Goal: Task Accomplishment & Management: Manage account settings

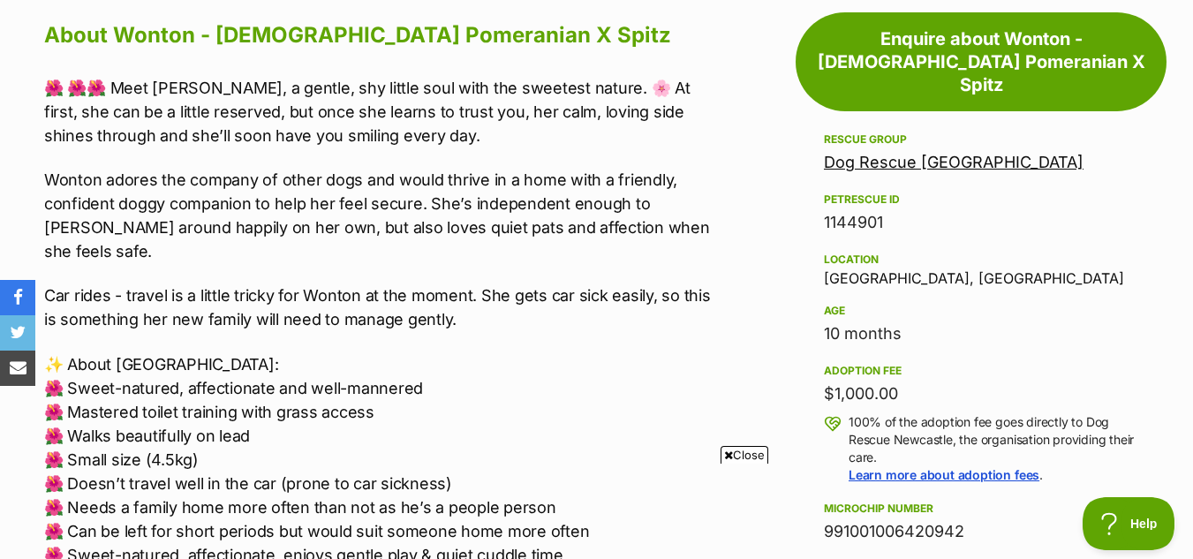
click at [1019, 132] on div "Rescue group" at bounding box center [981, 139] width 314 height 14
click at [1020, 132] on div "Rescue group" at bounding box center [981, 139] width 314 height 14
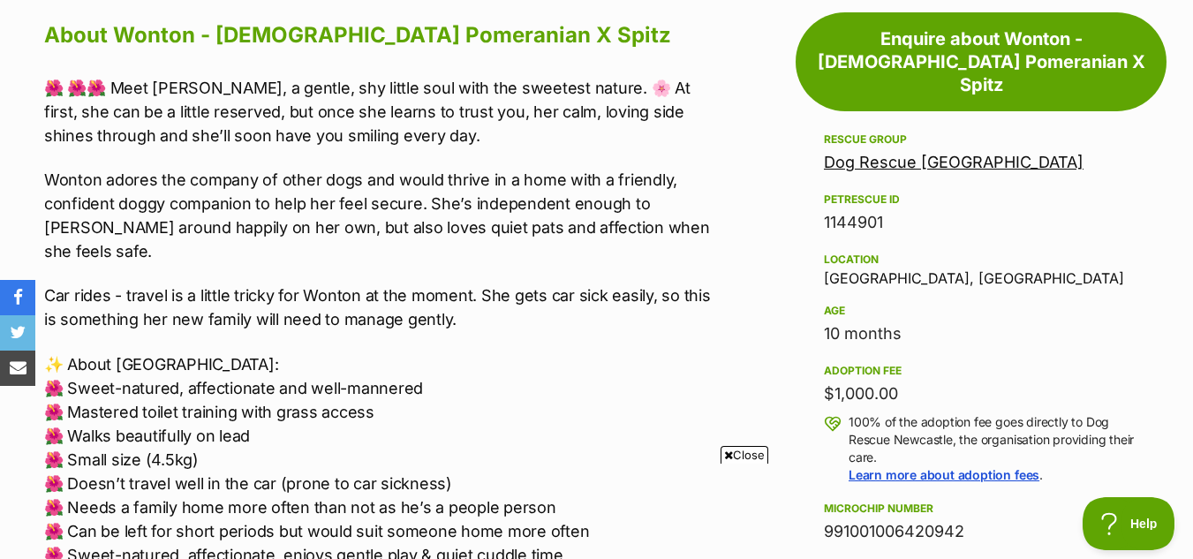
drag, startPoint x: 1020, startPoint y: 110, endPoint x: 1026, endPoint y: 103, distance: 9.4
click at [1026, 103] on div "Adoption information I've been adopted! This pet is no longer available On Hold…" at bounding box center [980, 541] width 371 height 1058
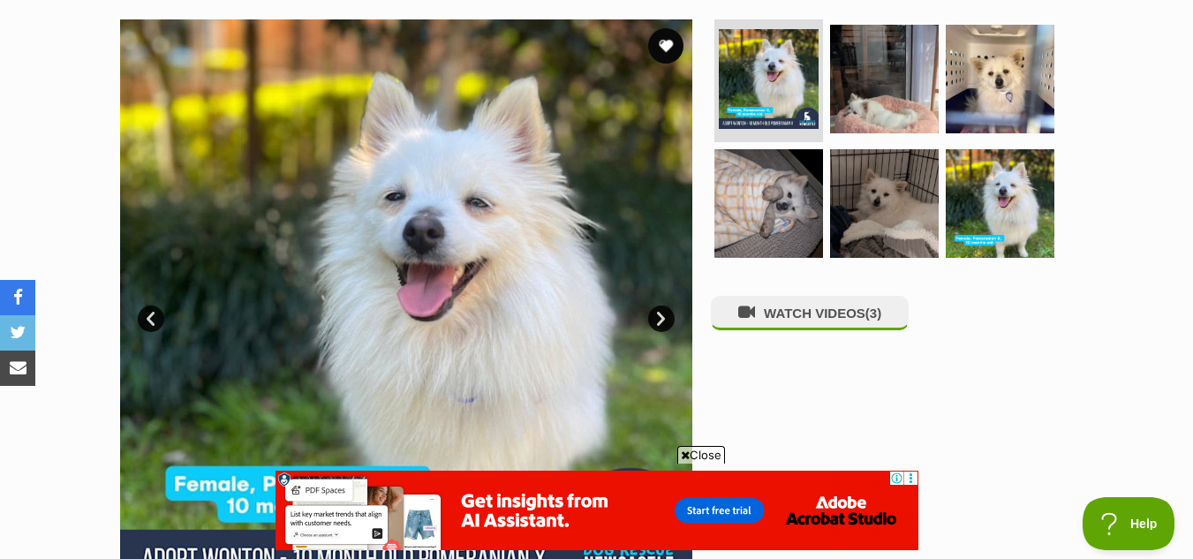
click at [703, 461] on span "Close" at bounding box center [701, 455] width 48 height 18
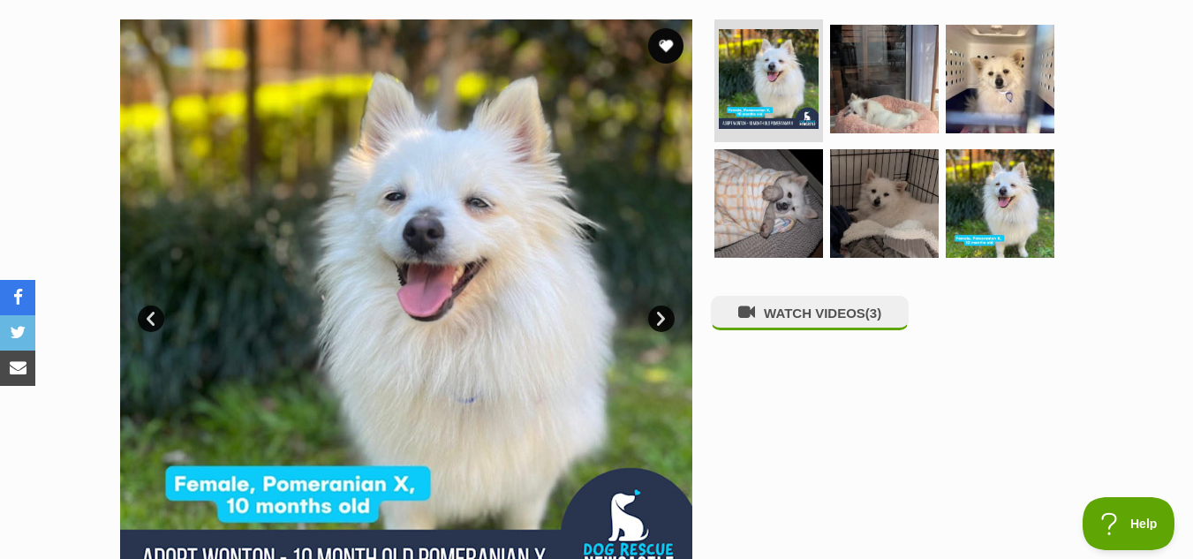
click at [661, 315] on link "Next" at bounding box center [661, 318] width 26 height 26
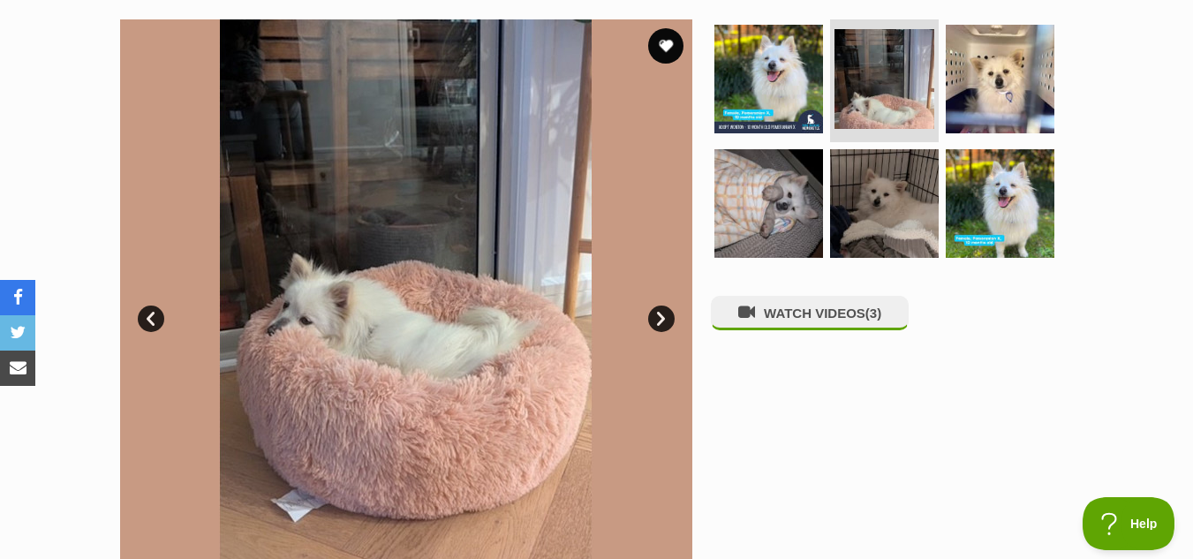
click at [661, 315] on link "Next" at bounding box center [661, 318] width 26 height 26
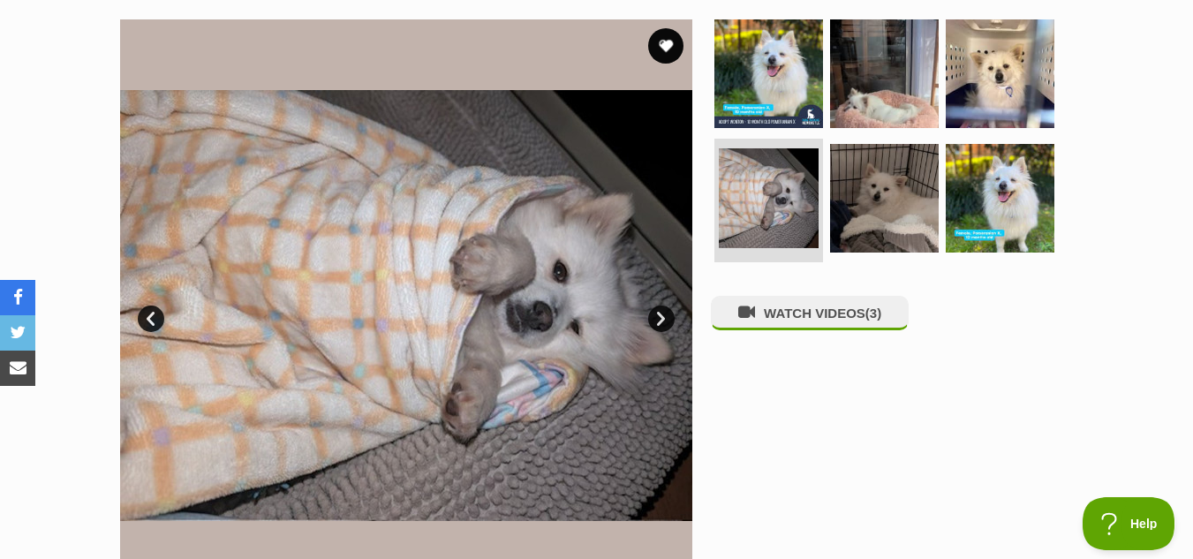
click at [154, 328] on link "Prev" at bounding box center [151, 318] width 26 height 26
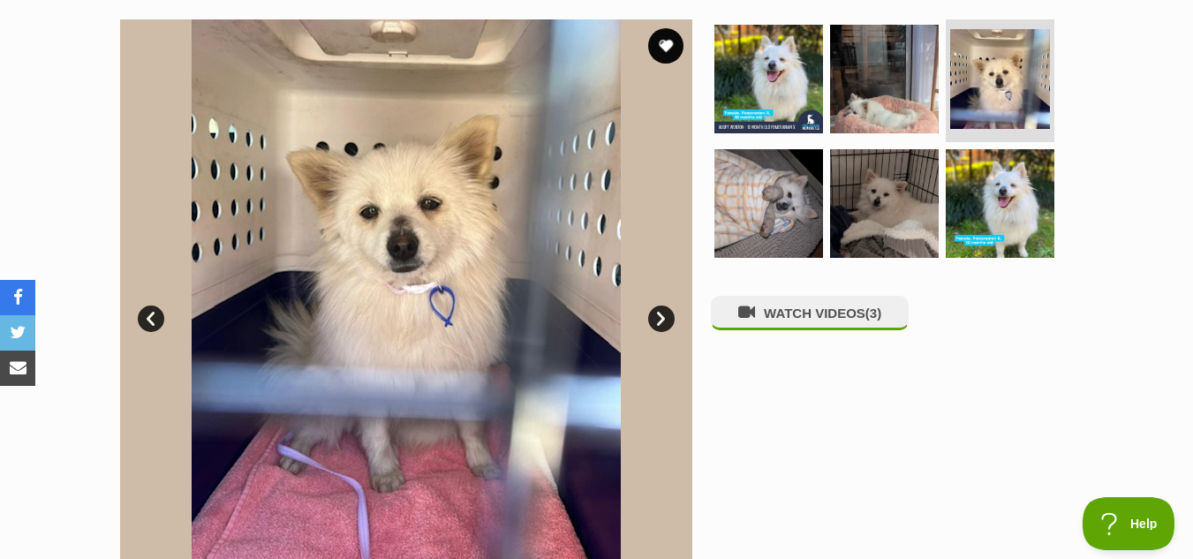
click at [664, 320] on link "Next" at bounding box center [661, 318] width 26 height 26
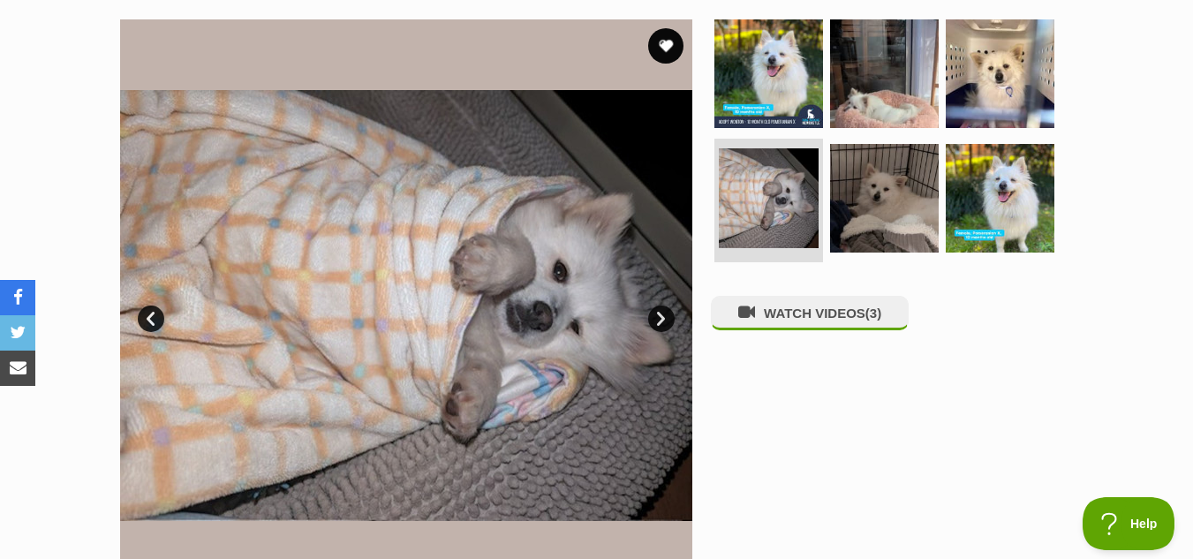
click at [664, 320] on link "Next" at bounding box center [661, 318] width 26 height 26
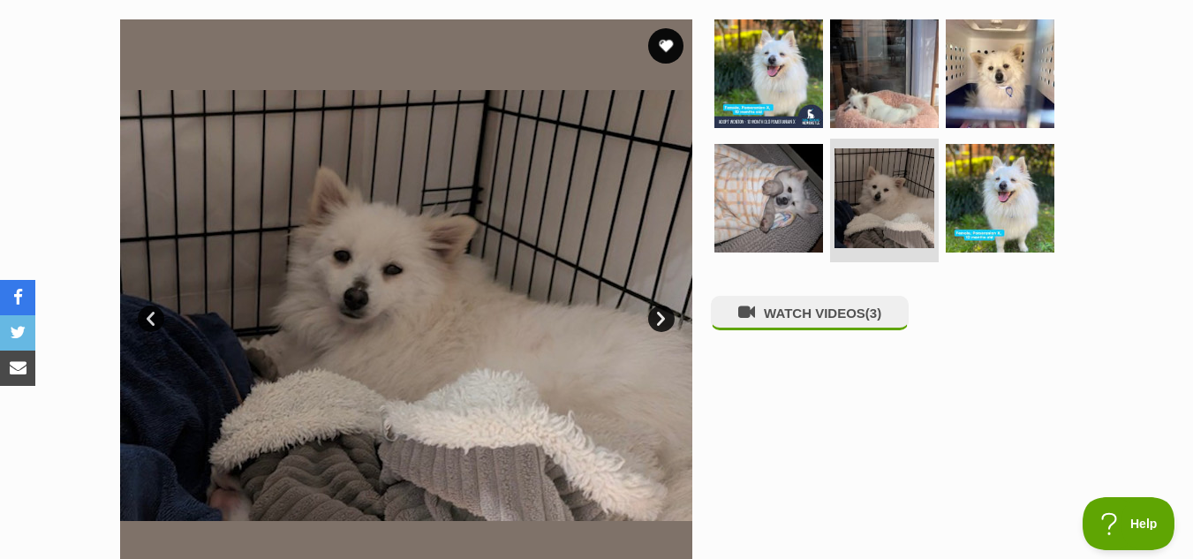
click at [664, 320] on link "Next" at bounding box center [661, 318] width 26 height 26
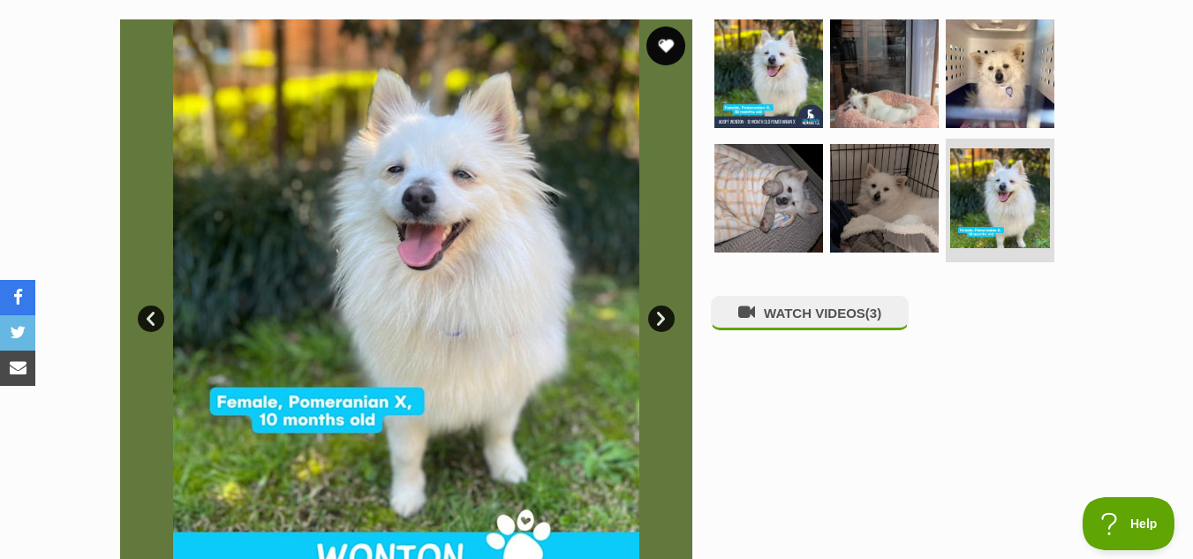
click at [666, 41] on button "favourite" at bounding box center [665, 45] width 39 height 39
click at [1005, 102] on img at bounding box center [1000, 73] width 114 height 114
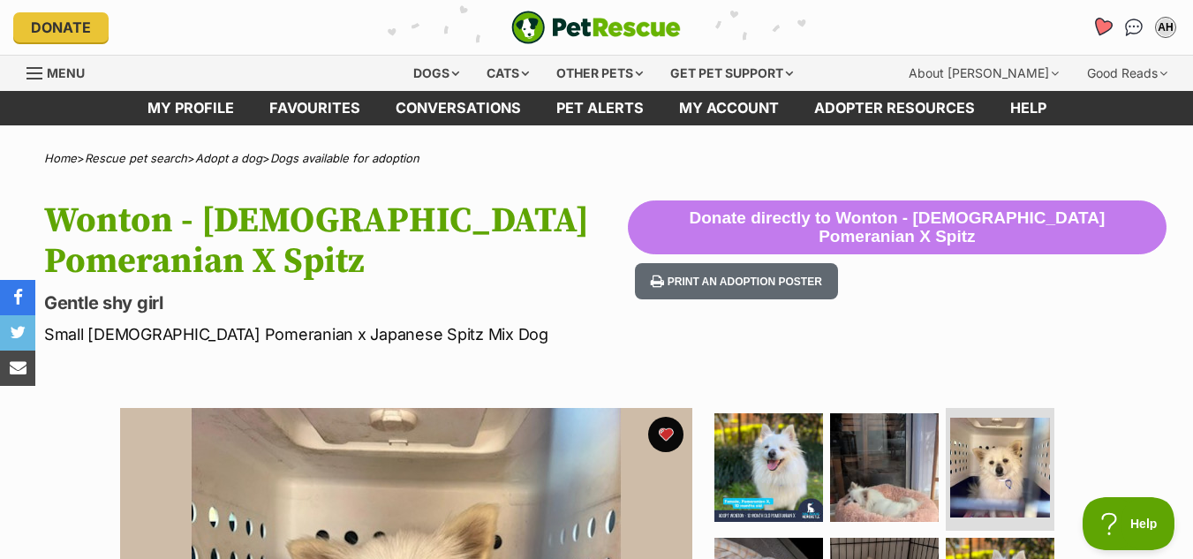
click at [1101, 26] on icon "Favourites" at bounding box center [1101, 27] width 21 height 20
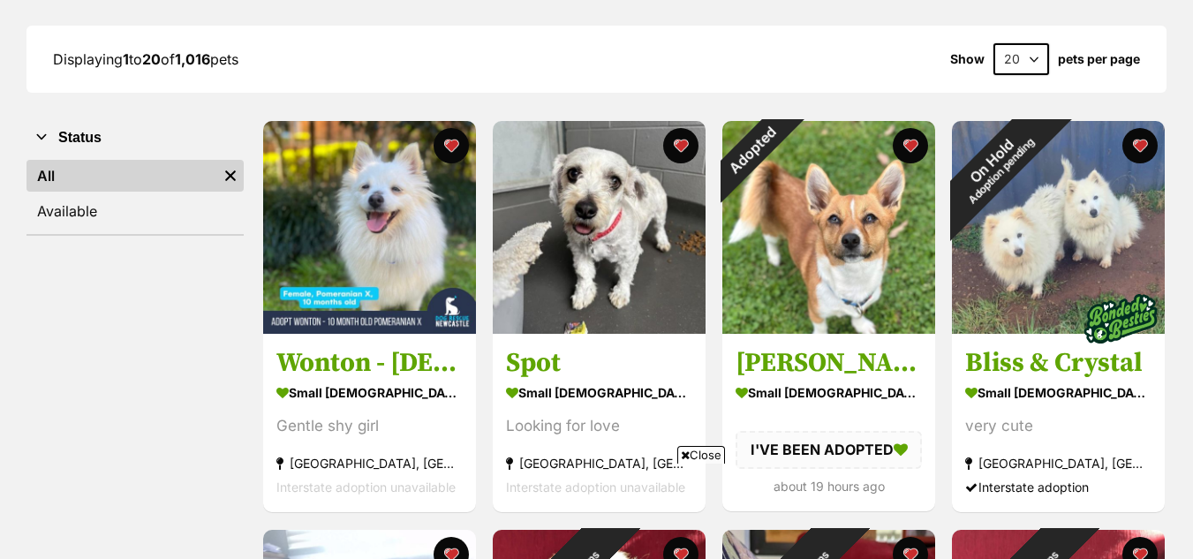
scroll to position [245, 0]
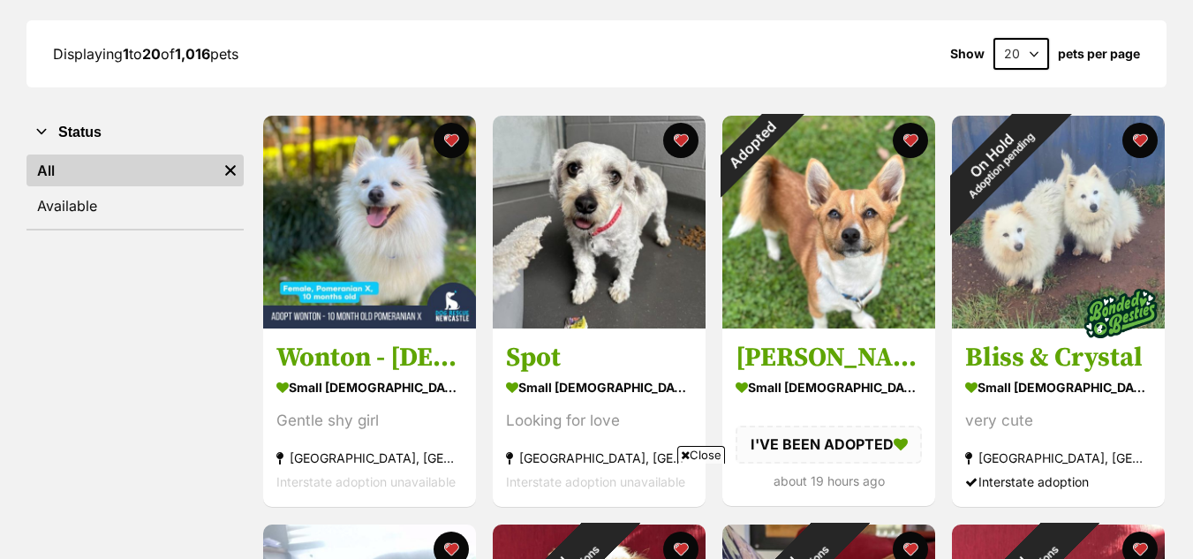
click at [706, 459] on span "Close" at bounding box center [701, 455] width 48 height 18
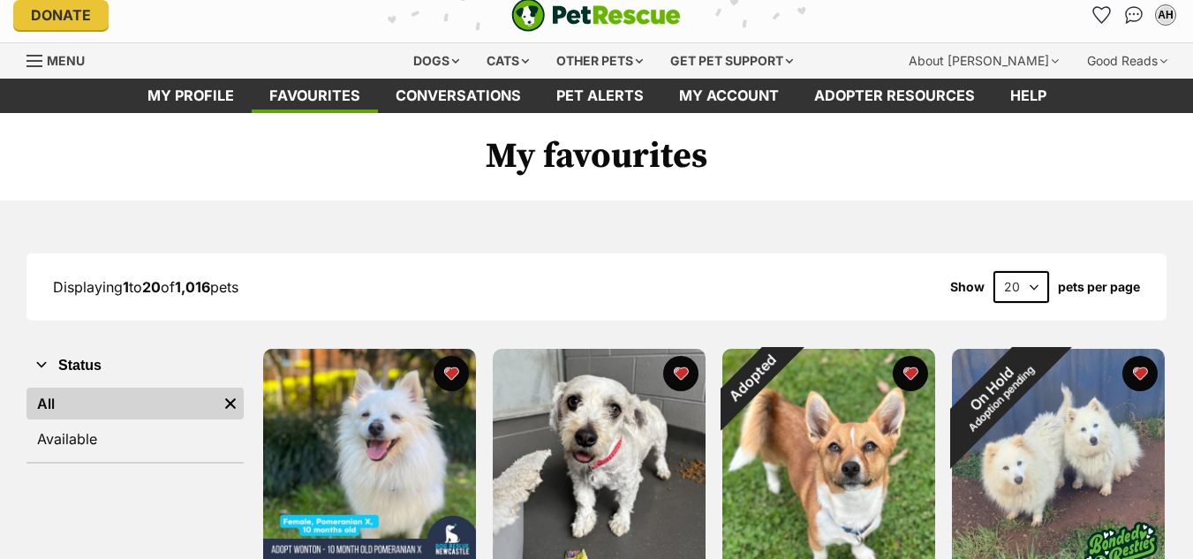
scroll to position [0, 0]
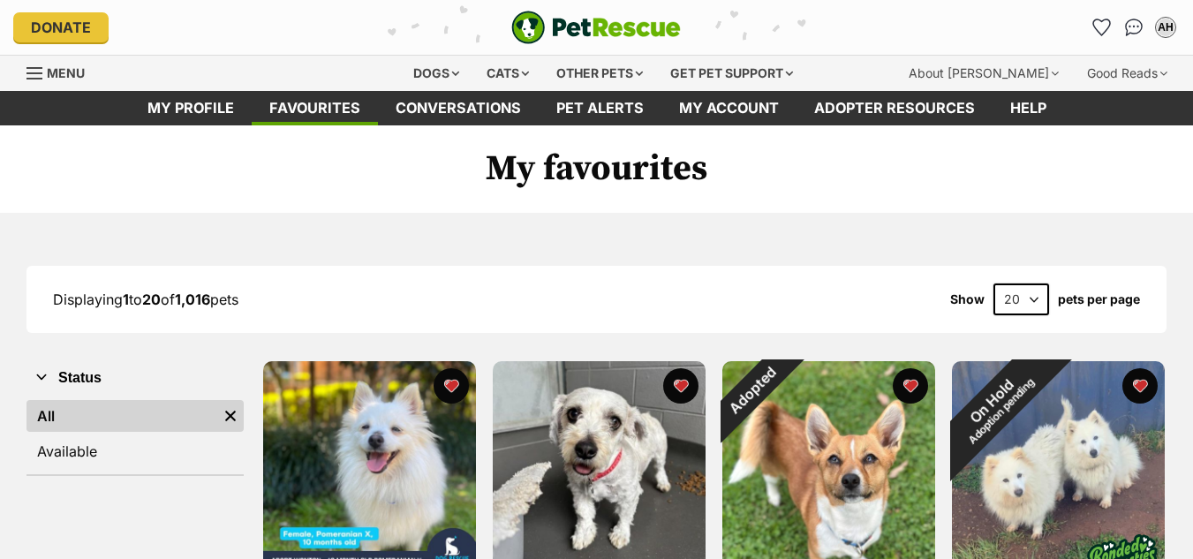
click at [1039, 307] on select "20 40 60" at bounding box center [1021, 299] width 56 height 32
select select "60"
click at [993, 283] on select "20 40 60" at bounding box center [1021, 299] width 56 height 32
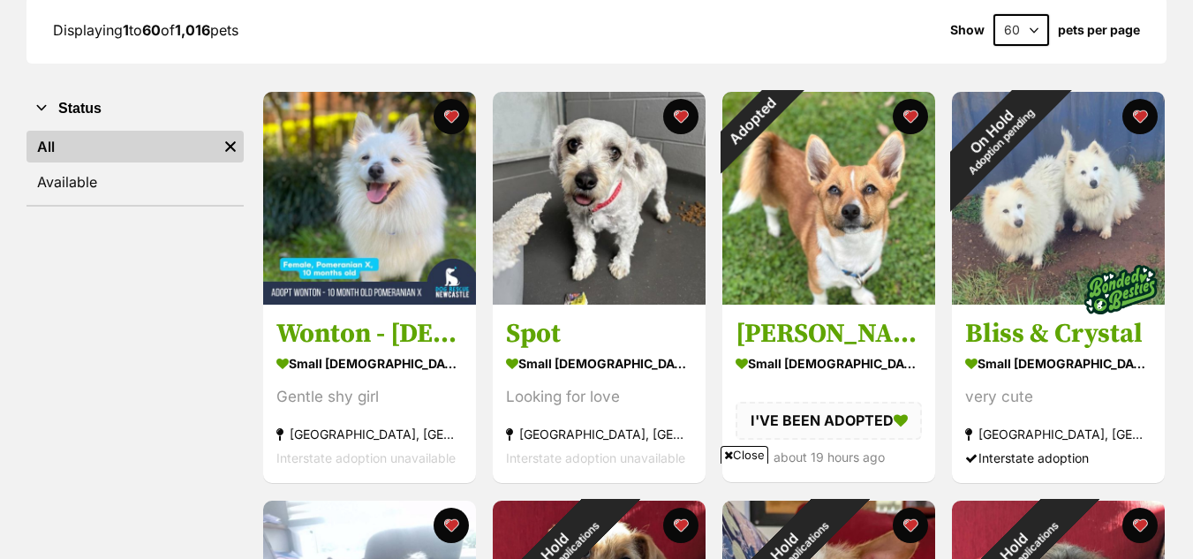
scroll to position [257, 0]
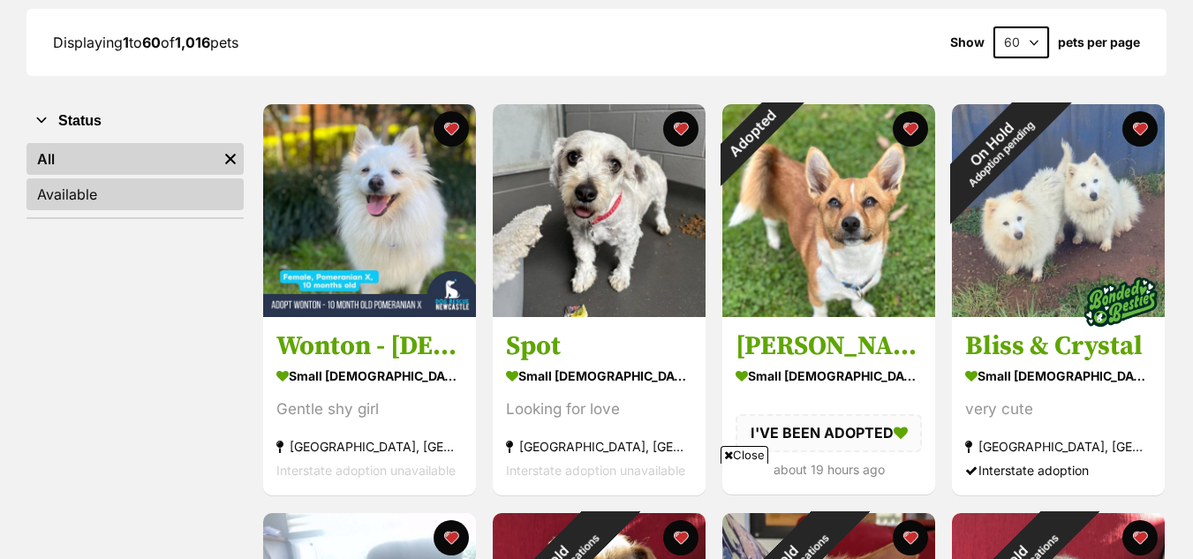
click at [74, 200] on link "Available" at bounding box center [134, 194] width 217 height 32
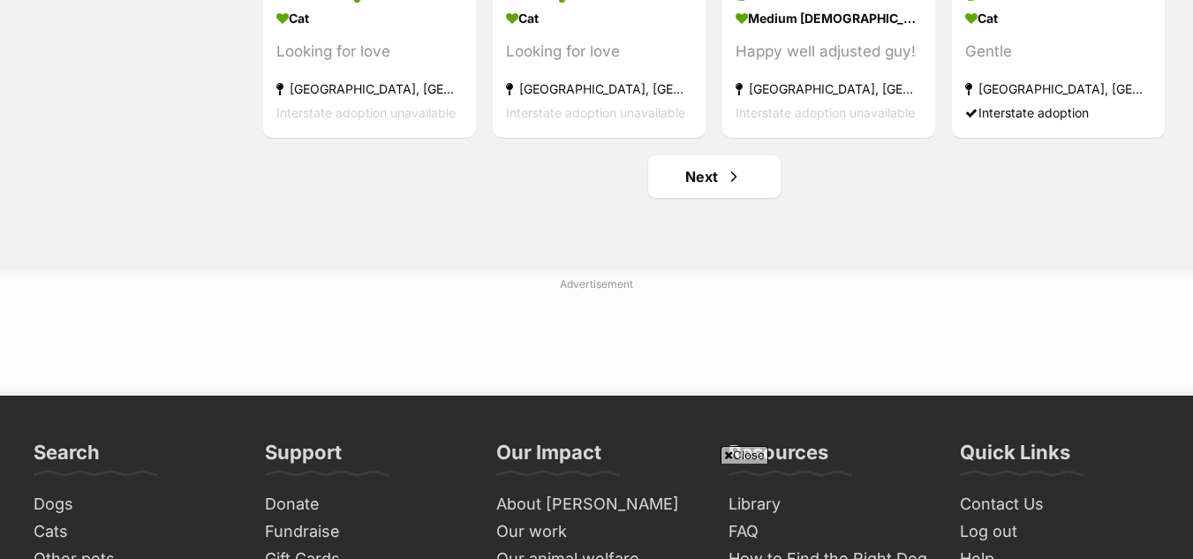
scroll to position [2242, 0]
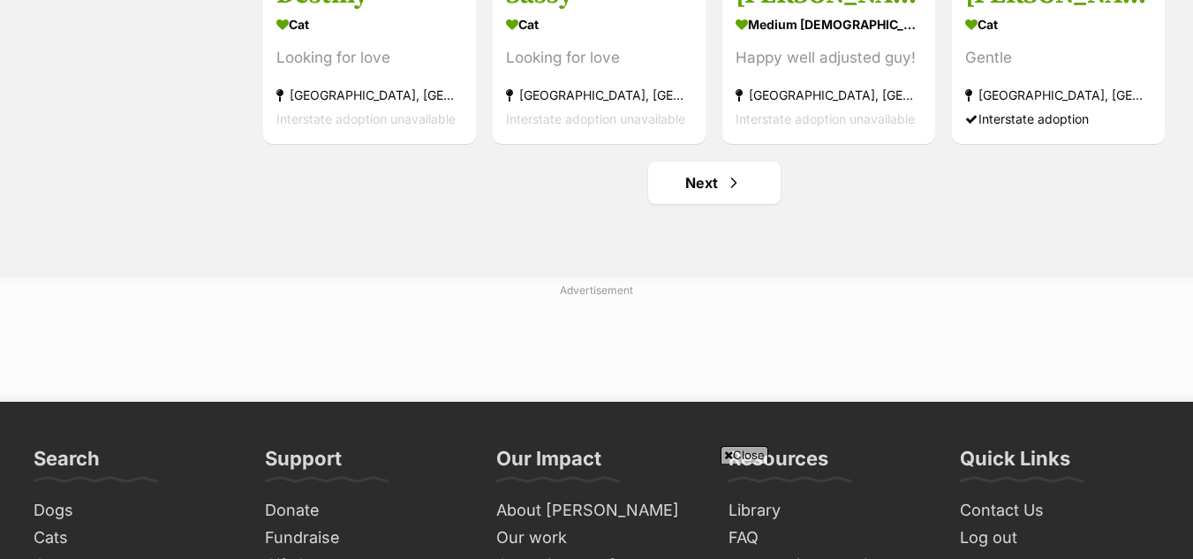
click at [750, 455] on span "Close" at bounding box center [744, 455] width 48 height 18
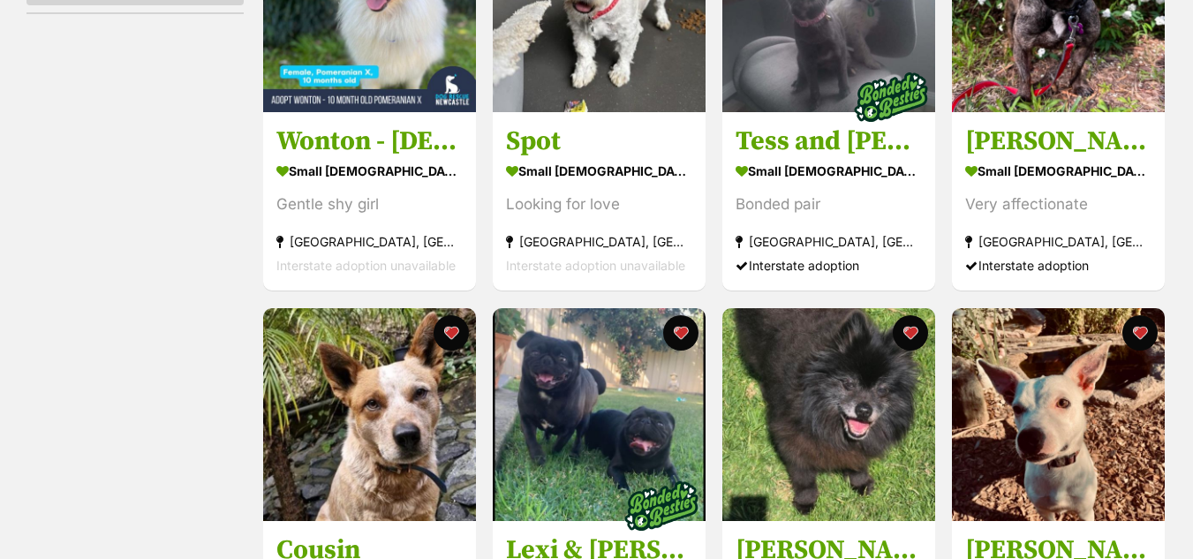
scroll to position [0, 0]
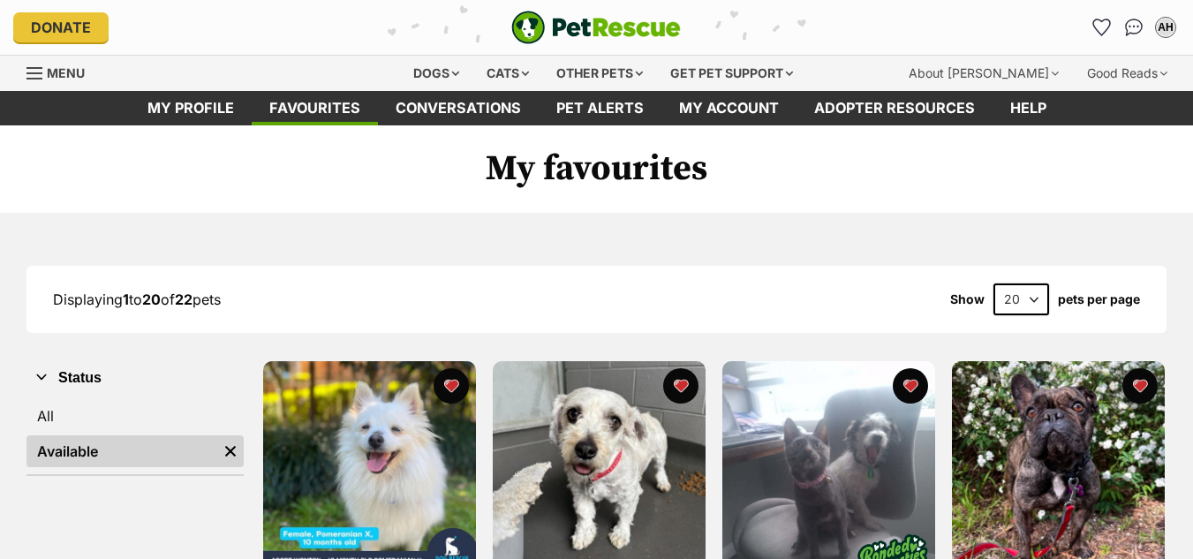
click at [1038, 298] on select "20 40 60" at bounding box center [1021, 299] width 56 height 32
select select "60"
click at [993, 283] on select "20 40 60" at bounding box center [1021, 299] width 56 height 32
